Goal: Contribute content

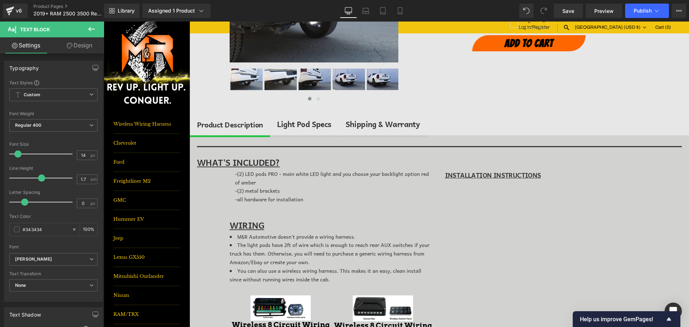
click at [94, 31] on icon at bounding box center [91, 29] width 9 height 9
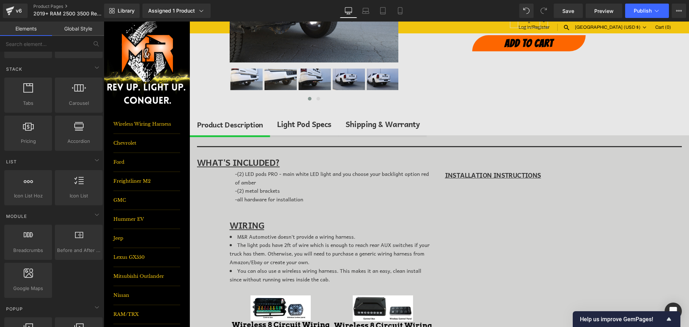
scroll to position [395, 0]
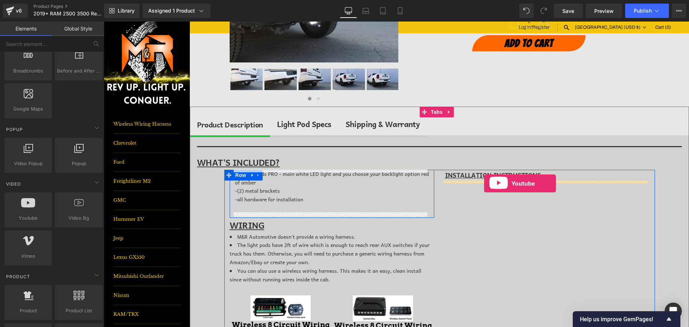
drag, startPoint x: 148, startPoint y: 230, endPoint x: 484, endPoint y: 183, distance: 339.0
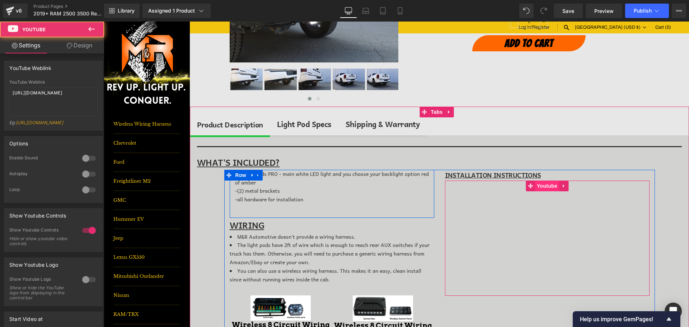
click at [547, 189] on span "Youtube" at bounding box center [547, 185] width 24 height 11
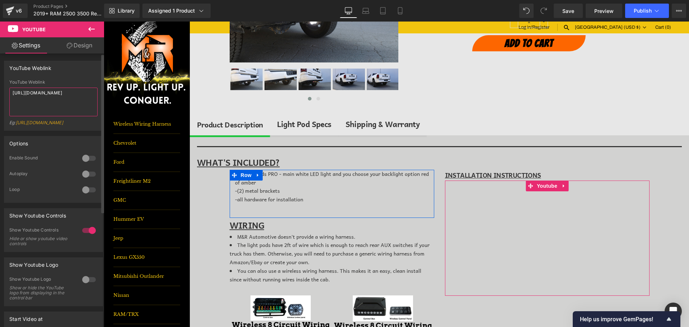
click at [47, 93] on textarea "[URL][DOMAIN_NAME]" at bounding box center [53, 102] width 88 height 29
paste textarea "[DOMAIN_NAME][URL]"
type textarea "[URL][DOMAIN_NAME]"
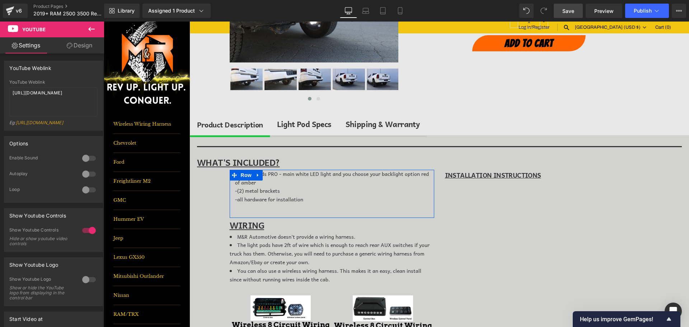
click at [572, 11] on span "Save" at bounding box center [568, 11] width 12 height 8
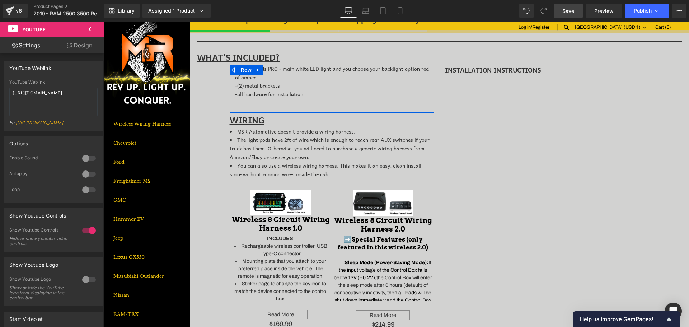
scroll to position [287, 0]
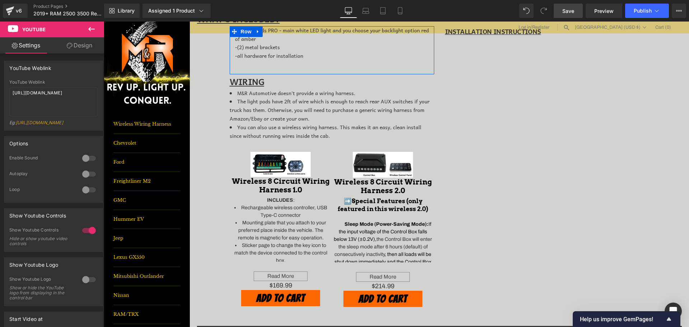
click at [565, 10] on span "Save" at bounding box center [568, 11] width 12 height 8
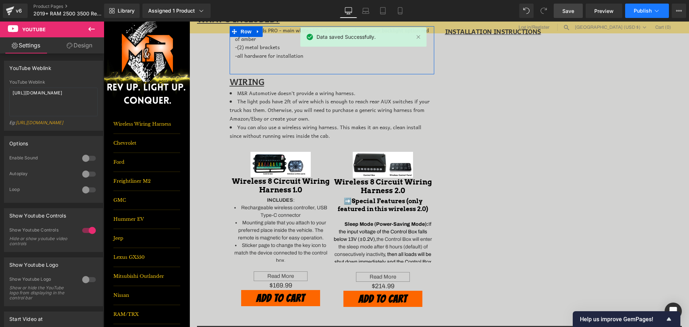
click at [646, 13] on span "Publish" at bounding box center [643, 11] width 18 height 6
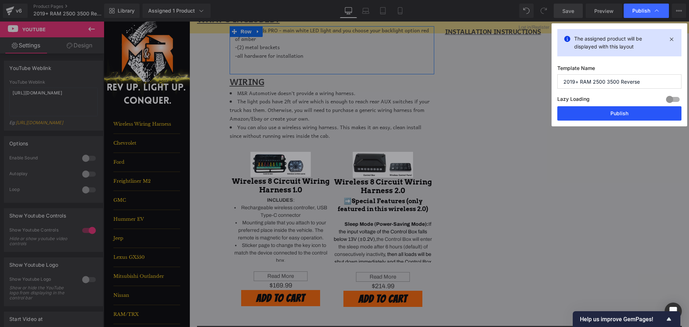
click at [628, 114] on button "Publish" at bounding box center [619, 113] width 124 height 14
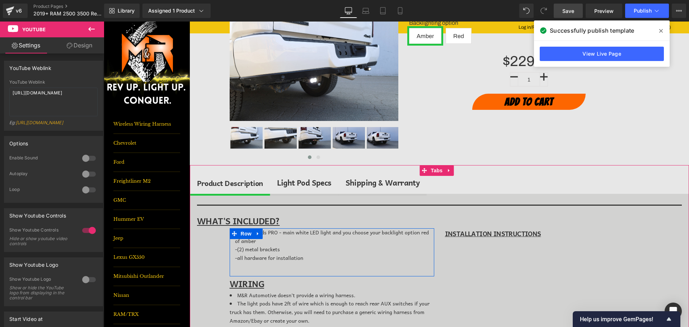
scroll to position [0, 0]
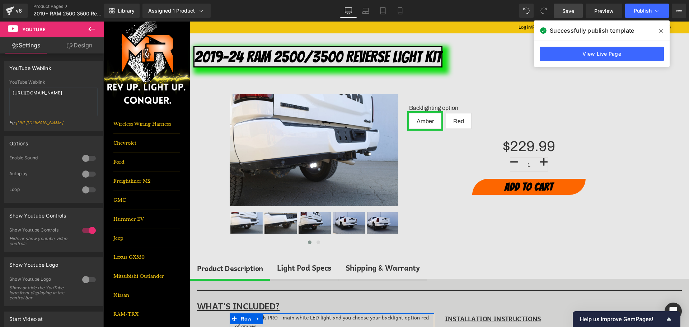
click at [581, 10] on link "Save" at bounding box center [568, 11] width 29 height 14
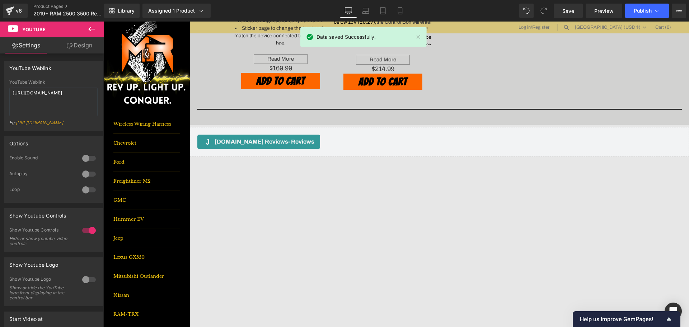
scroll to position [499, 0]
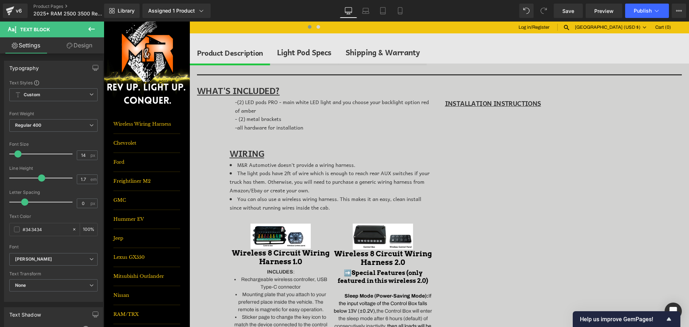
drag, startPoint x: 93, startPoint y: 30, endPoint x: 88, endPoint y: 49, distance: 19.2
click at [93, 30] on icon at bounding box center [91, 29] width 9 height 9
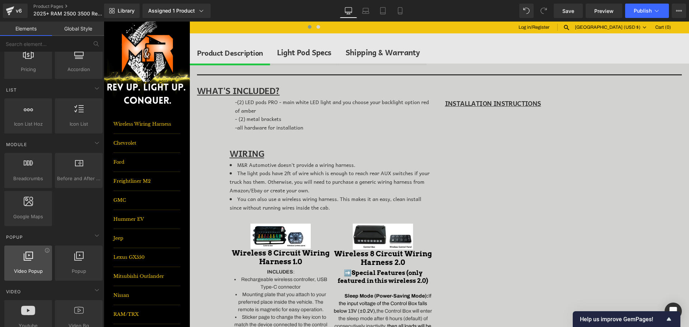
scroll to position [430, 0]
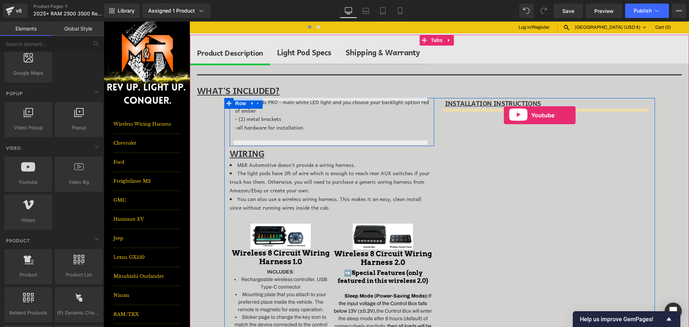
drag, startPoint x: 195, startPoint y: 188, endPoint x: 504, endPoint y: 115, distance: 317.1
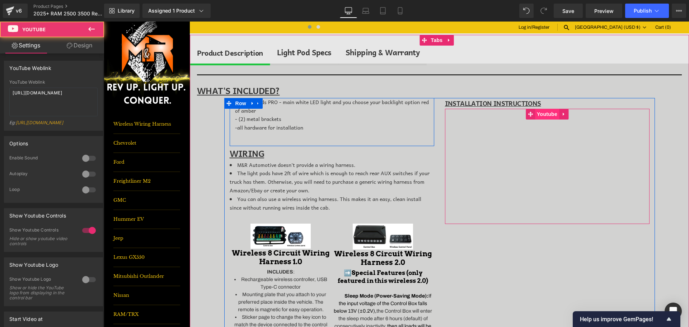
click at [544, 116] on span "Youtube" at bounding box center [547, 114] width 24 height 11
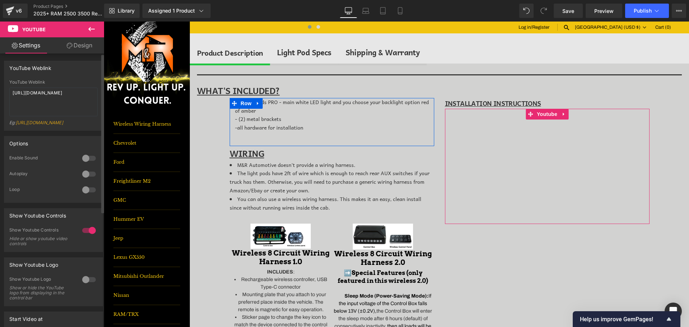
click at [44, 86] on div "YouTube Weblink [URL][DOMAIN_NAME] Eg: [URL][DOMAIN_NAME]" at bounding box center [53, 105] width 88 height 51
click at [43, 92] on textarea "[URL][DOMAIN_NAME]" at bounding box center [53, 102] width 88 height 29
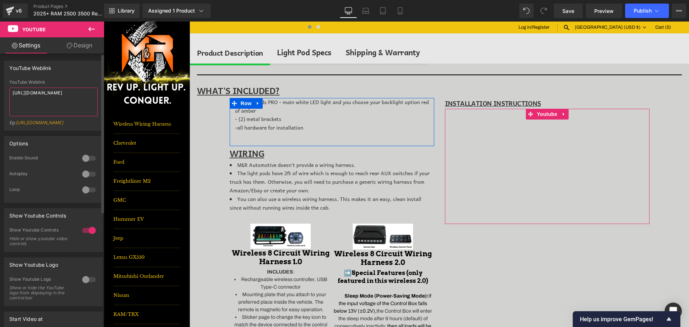
paste textarea "[DOMAIN_NAME][URL]"
type textarea "[URL][DOMAIN_NAME]"
click at [573, 10] on span "Save" at bounding box center [568, 11] width 12 height 8
click at [556, 8] on link "Save" at bounding box center [568, 11] width 29 height 14
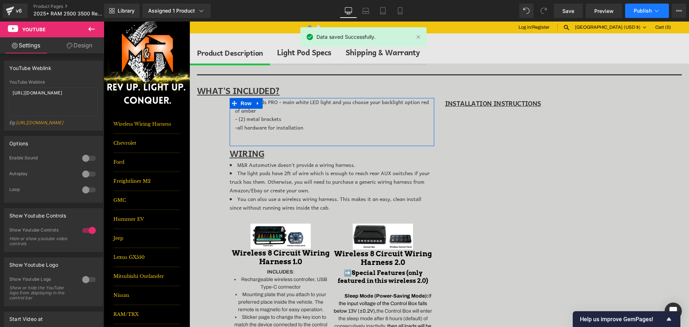
click at [645, 10] on span "Publish" at bounding box center [643, 11] width 18 height 6
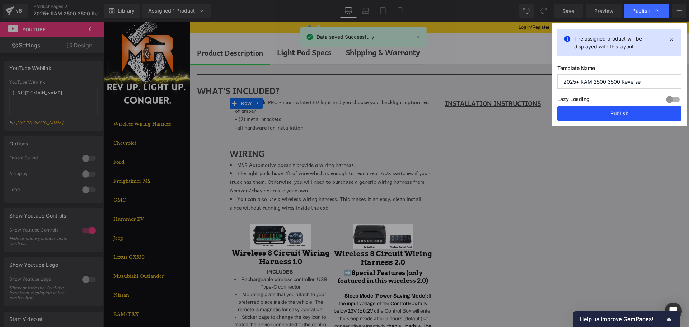
click at [639, 110] on button "Publish" at bounding box center [619, 113] width 124 height 14
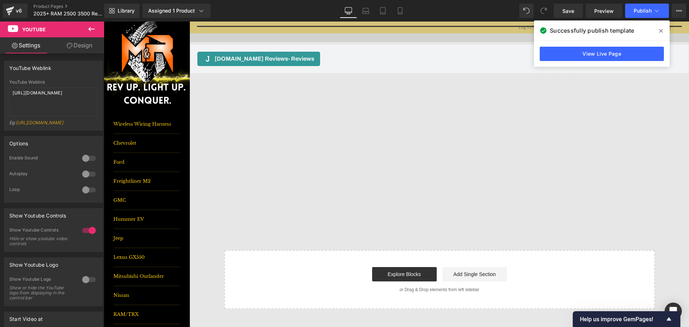
scroll to position [610, 0]
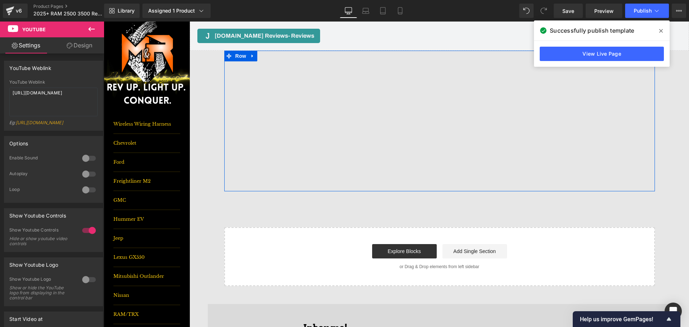
click at [329, 53] on div "Youtube Youtube Heading Row" at bounding box center [439, 121] width 430 height 141
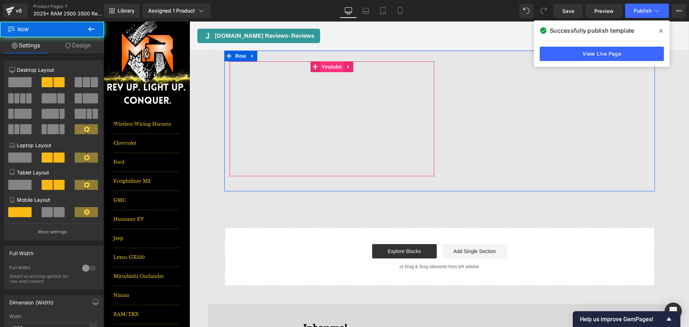
click at [328, 69] on span "Youtube" at bounding box center [332, 66] width 24 height 11
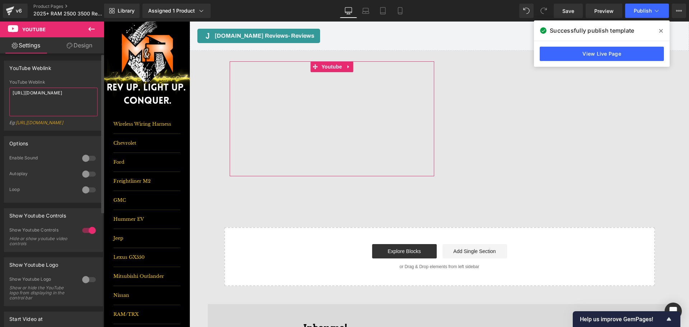
click at [72, 100] on textarea "[URL][DOMAIN_NAME]" at bounding box center [53, 102] width 88 height 29
paste textarea "km7dHQheXe0"
type textarea "[URL][DOMAIN_NAME]"
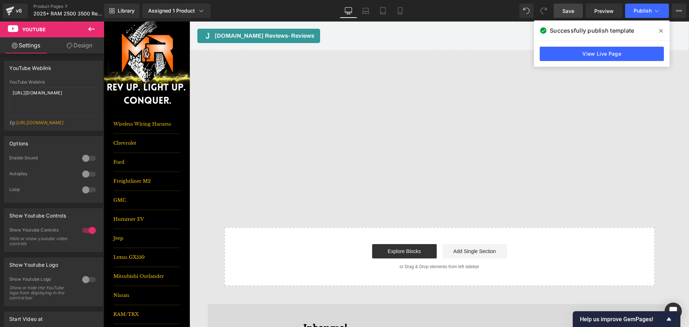
click at [565, 8] on span "Save" at bounding box center [568, 11] width 12 height 8
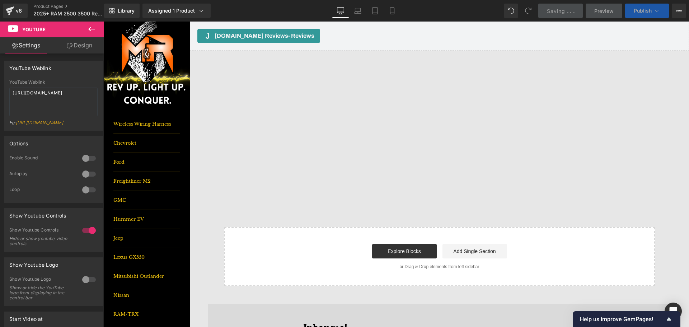
click at [637, 13] on span "Publish" at bounding box center [643, 11] width 18 height 6
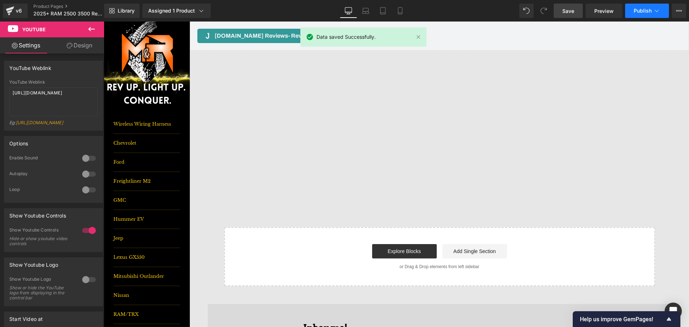
click at [639, 6] on button "Publish" at bounding box center [647, 11] width 44 height 14
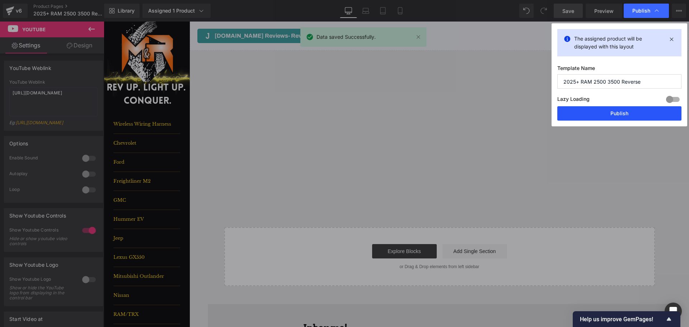
click at [631, 113] on button "Publish" at bounding box center [619, 113] width 124 height 14
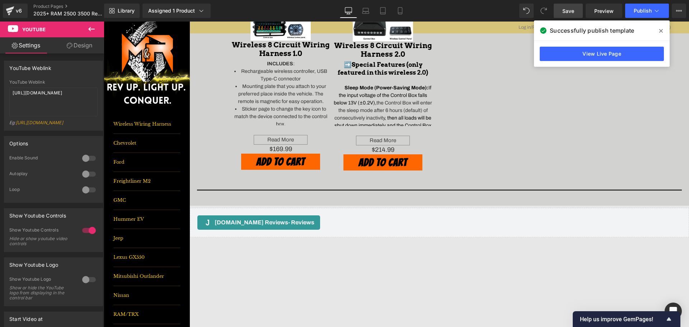
scroll to position [395, 0]
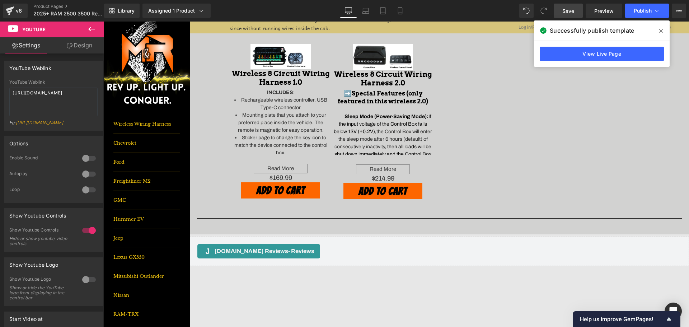
drag, startPoint x: 578, startPoint y: 16, endPoint x: 221, endPoint y: 109, distance: 369.7
click at [578, 16] on link "Save" at bounding box center [568, 11] width 29 height 14
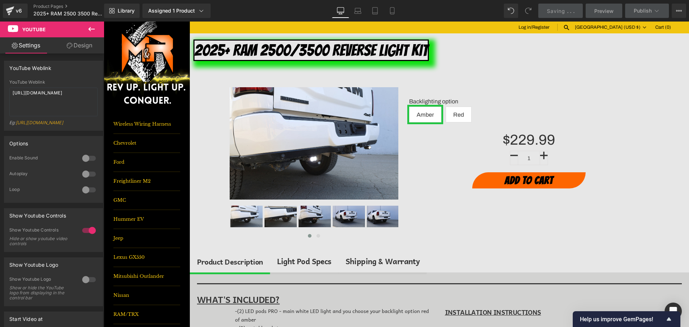
scroll to position [0, 0]
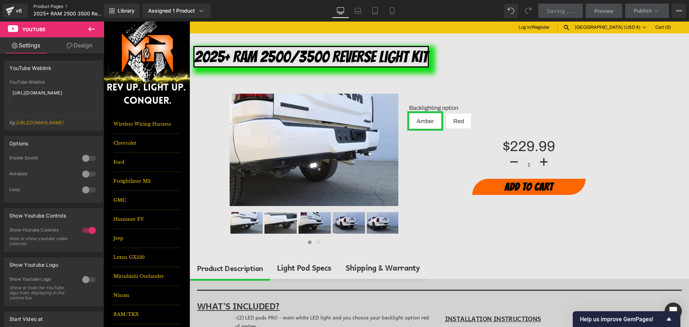
click at [63, 5] on link "Product Pages" at bounding box center [74, 7] width 83 height 6
